Goal: Task Accomplishment & Management: Manage account settings

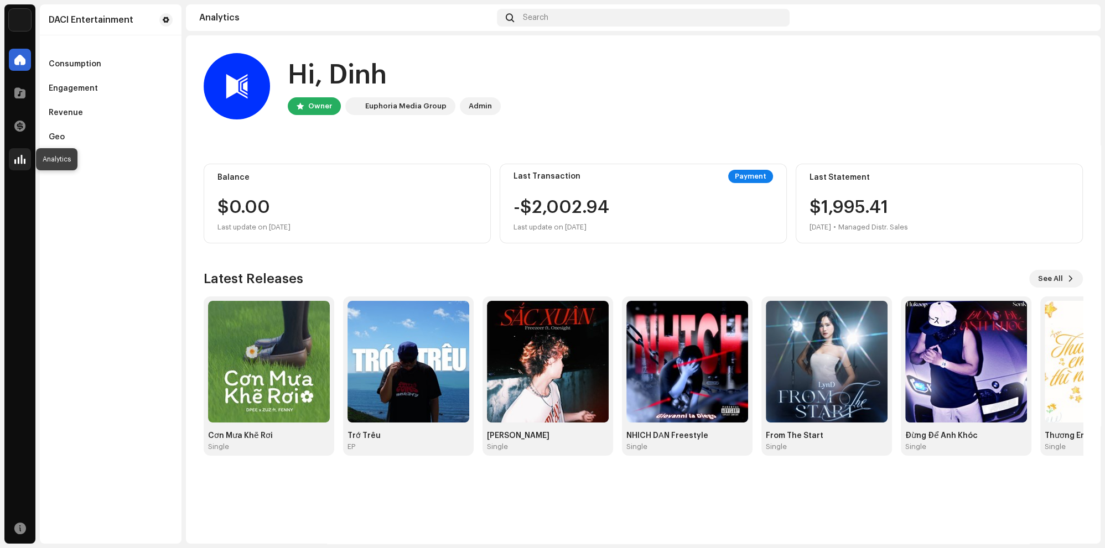
click at [21, 158] on span at bounding box center [19, 159] width 11 height 9
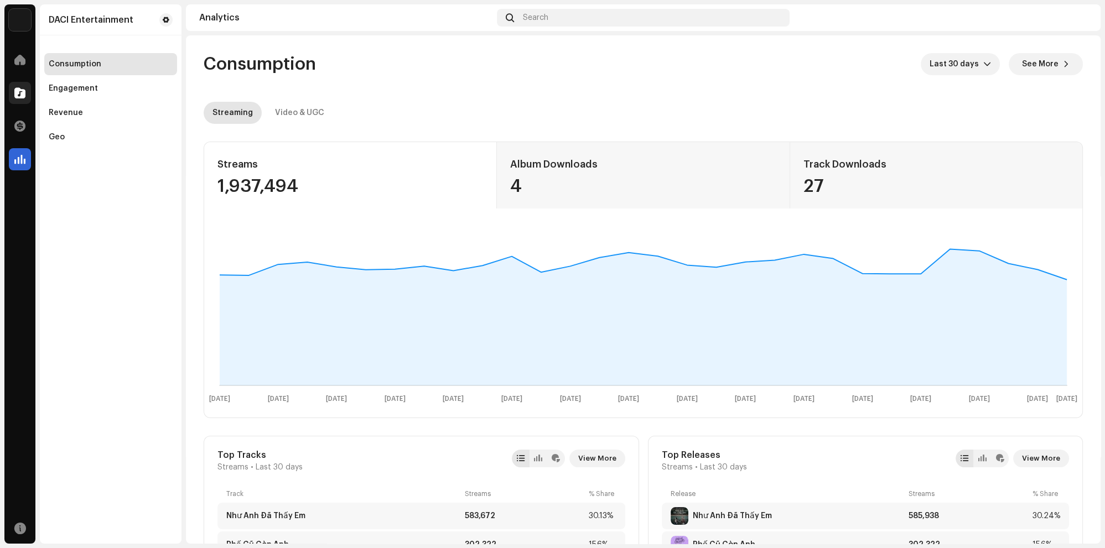
click at [29, 95] on div at bounding box center [20, 93] width 22 height 22
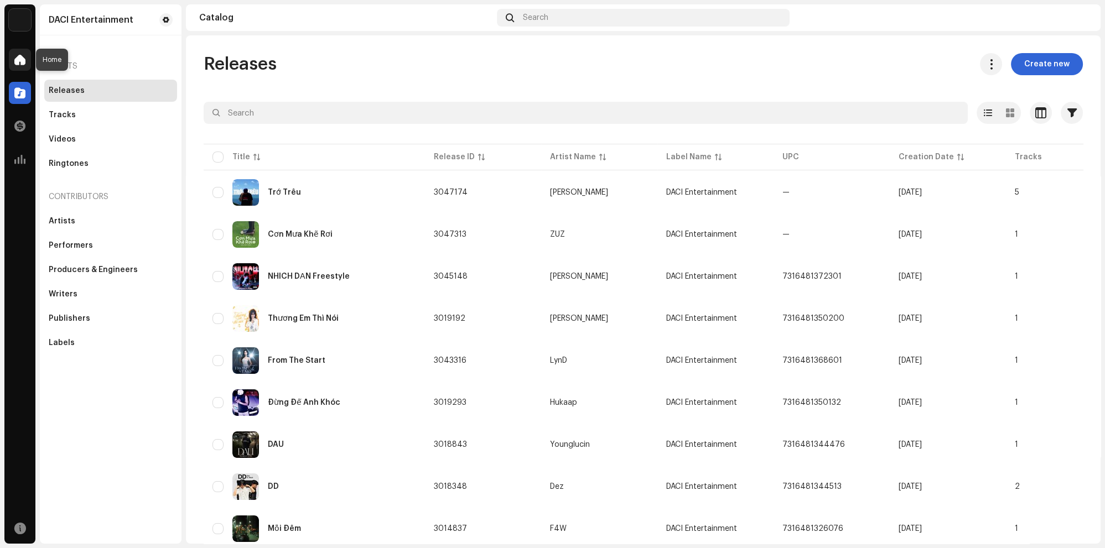
click at [20, 61] on span at bounding box center [19, 59] width 11 height 9
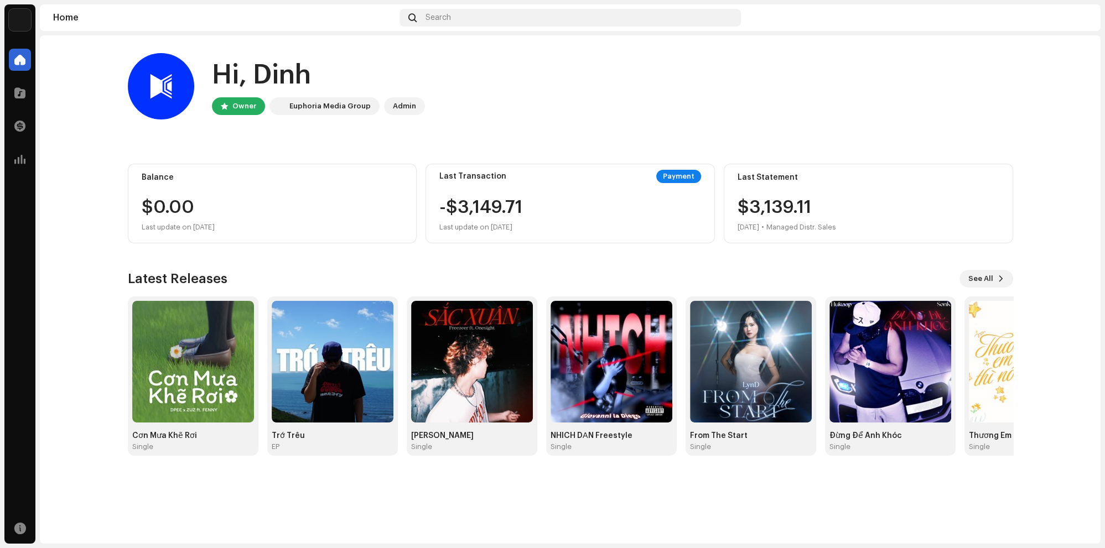
drag, startPoint x: 1094, startPoint y: 20, endPoint x: 1083, endPoint y: 19, distance: 11.1
click at [1094, 20] on div "Home Search" at bounding box center [570, 17] width 1060 height 27
click at [1083, 19] on img at bounding box center [1078, 18] width 18 height 18
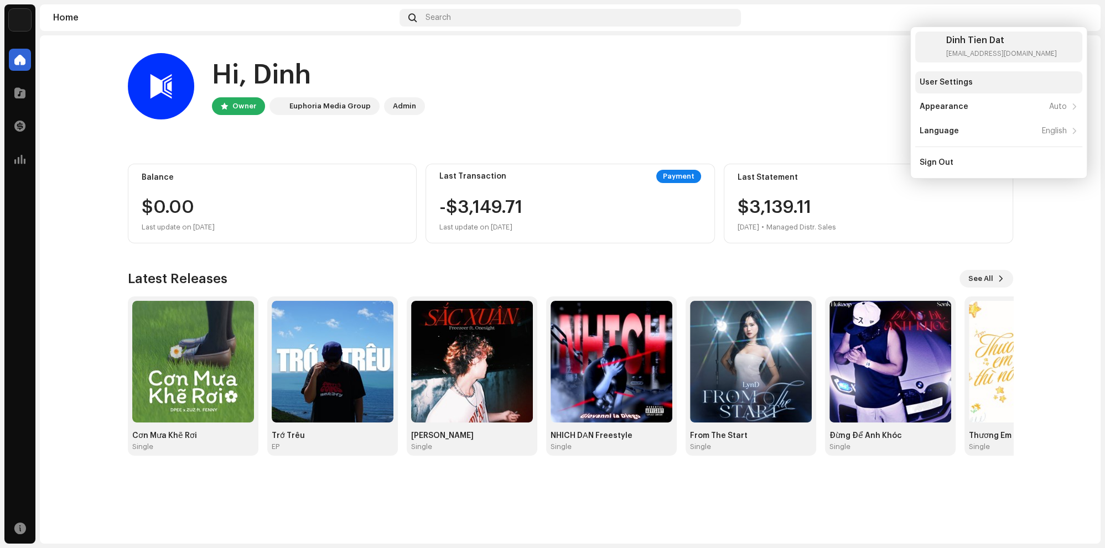
click at [1009, 82] on div "User Settings" at bounding box center [998, 82] width 158 height 9
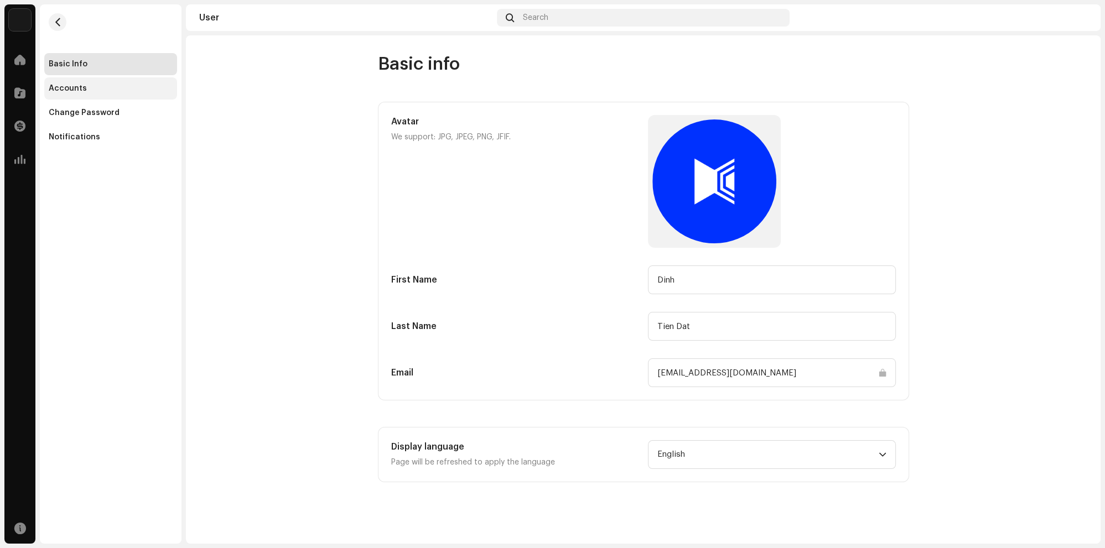
click at [143, 90] on div "Accounts" at bounding box center [111, 88] width 124 height 9
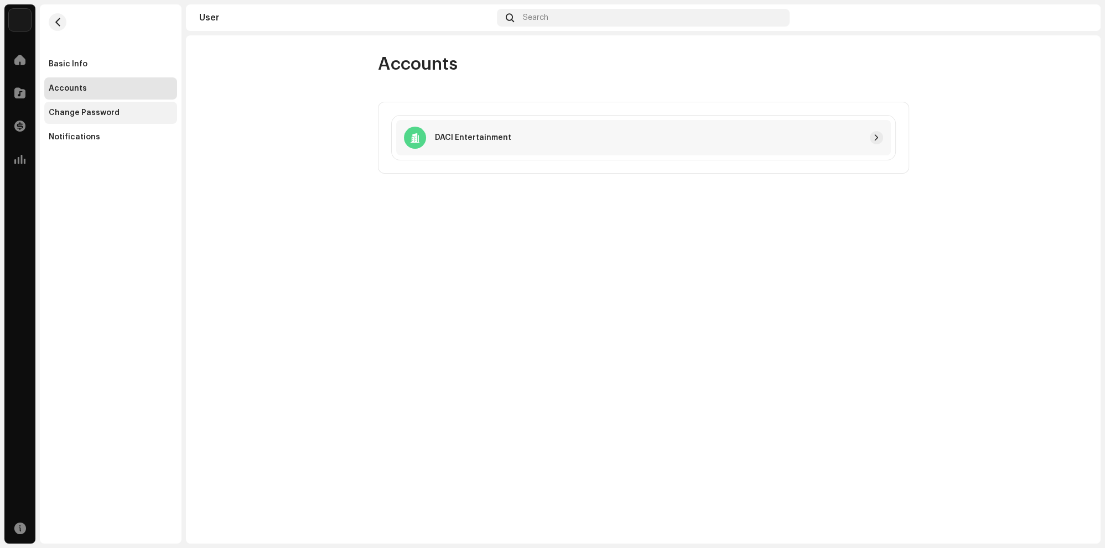
click at [147, 110] on div "Change Password" at bounding box center [111, 112] width 124 height 9
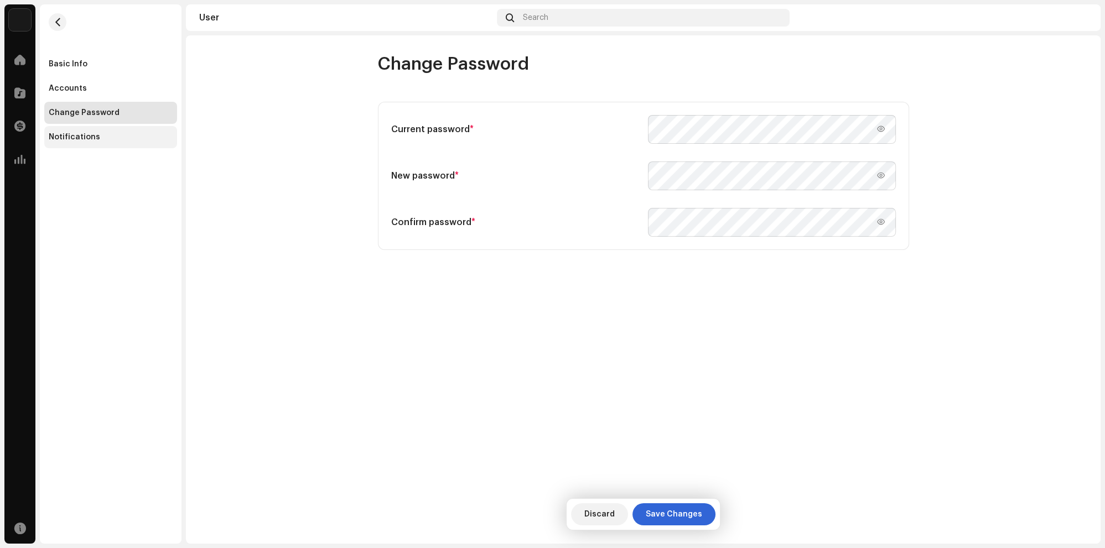
click at [132, 136] on div "Notifications" at bounding box center [111, 137] width 124 height 9
